Goal: Navigation & Orientation: Find specific page/section

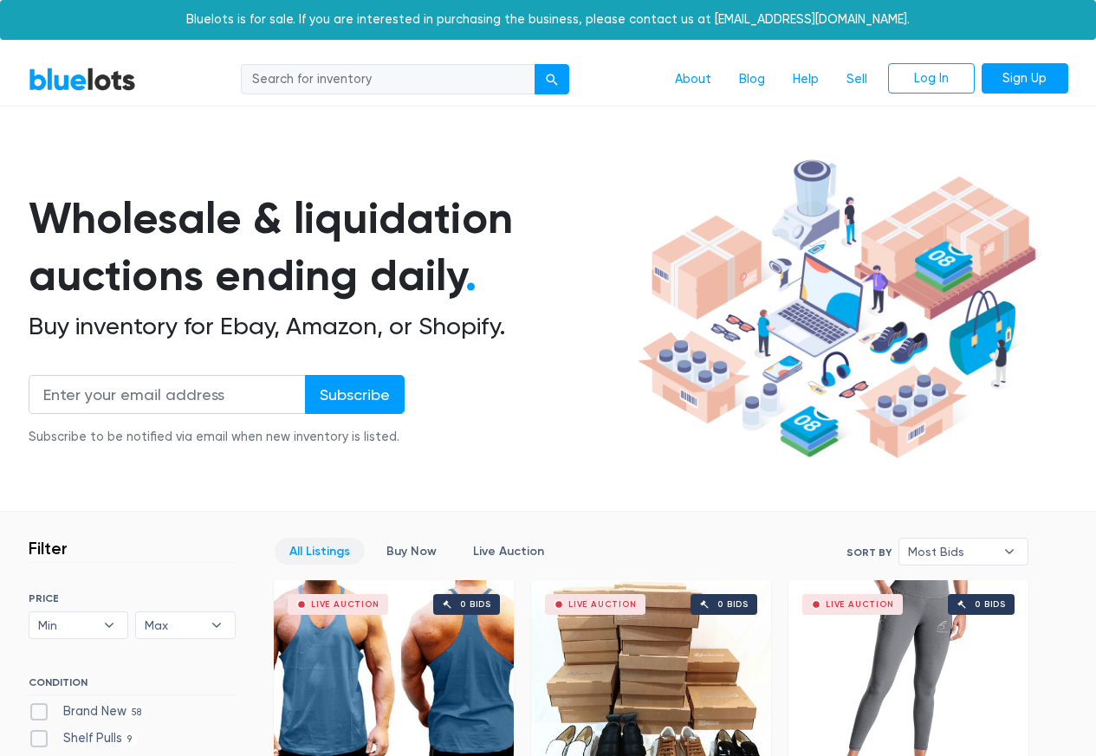
click at [993, 547] on b "▾" at bounding box center [1009, 552] width 36 height 26
click at [0, 0] on li "Most Bids" at bounding box center [0, 0] width 0 height 0
click at [973, 549] on span "Most Bids" at bounding box center [951, 552] width 87 height 26
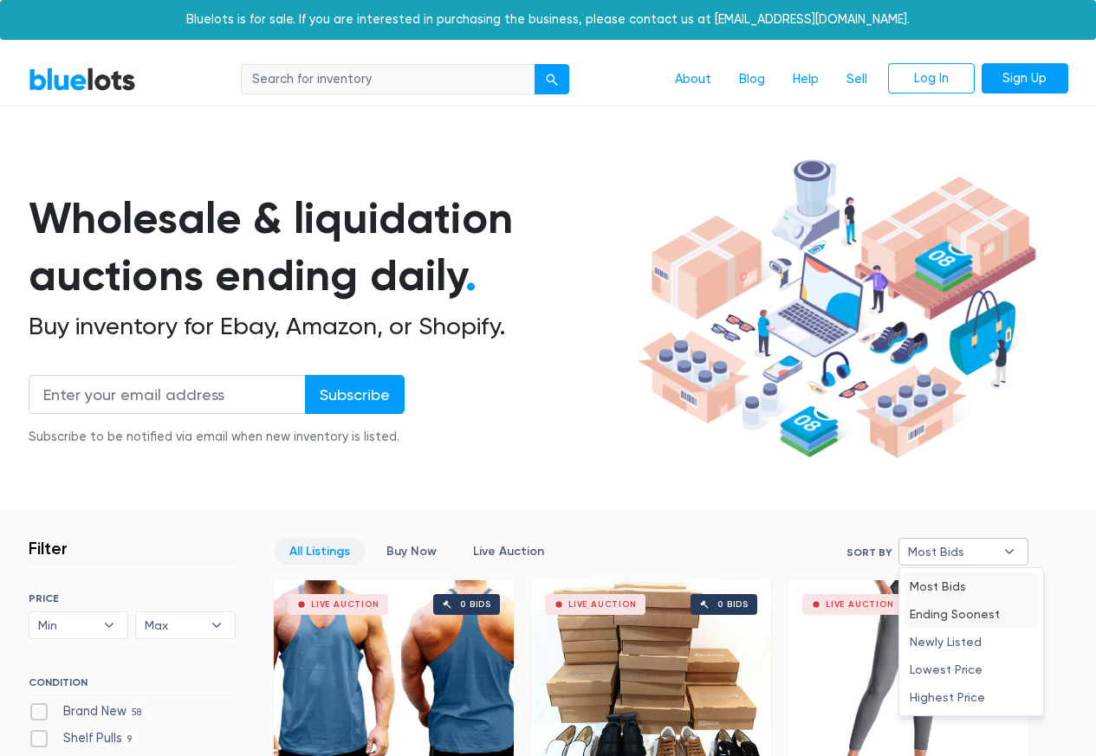
click at [959, 616] on li "Ending Soonest" at bounding box center [971, 614] width 135 height 28
select select "ending_soonest"
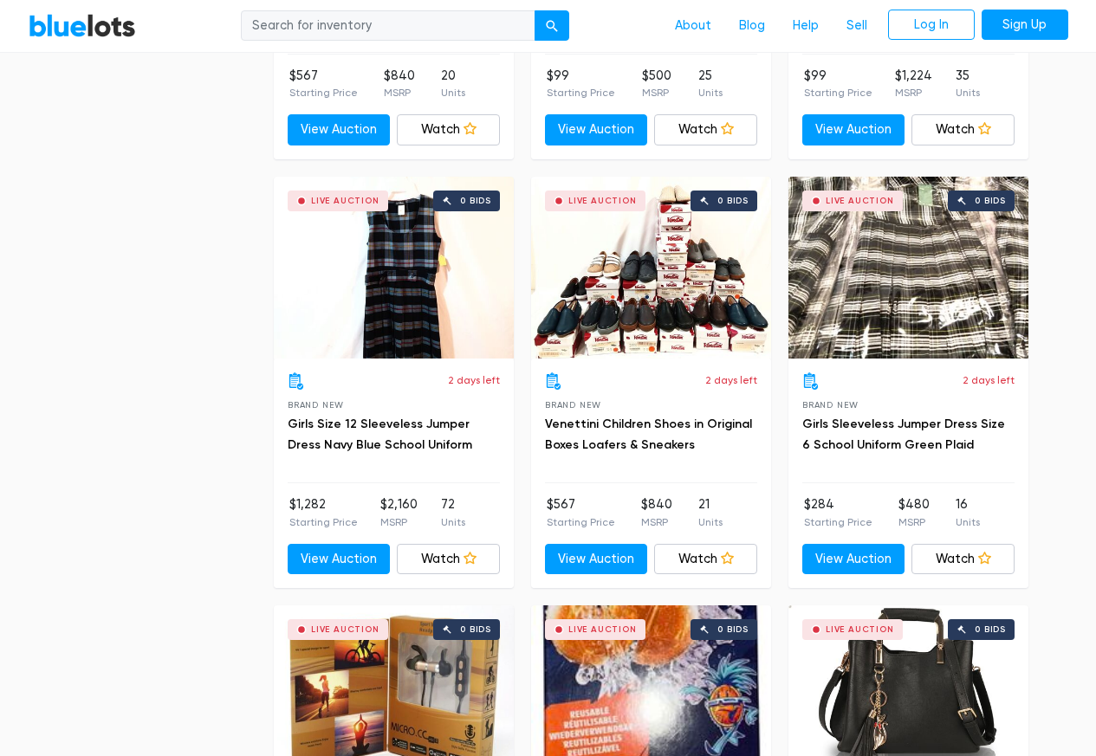
scroll to position [1714, 0]
